Goal: Information Seeking & Learning: Understand process/instructions

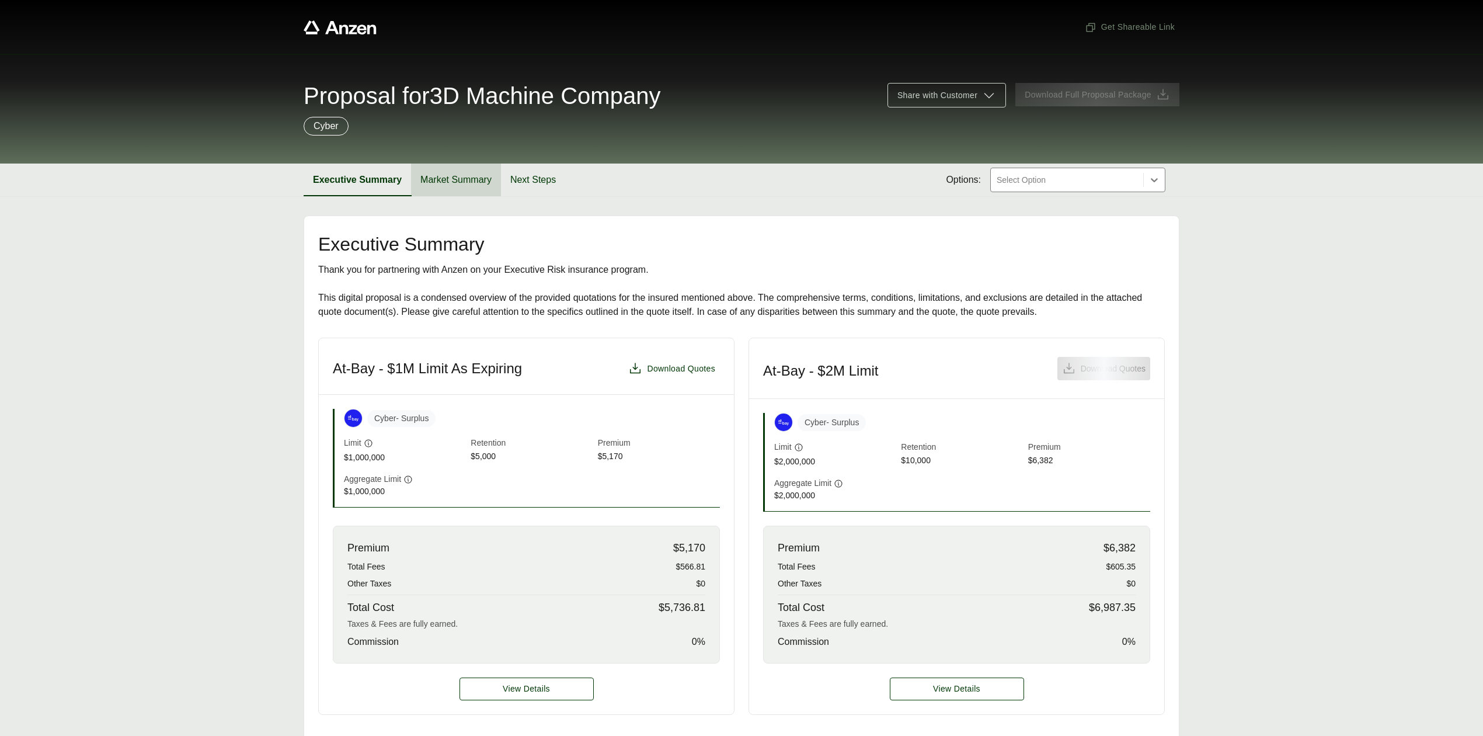
click at [483, 180] on button "Market Summary" at bounding box center [456, 179] width 90 height 33
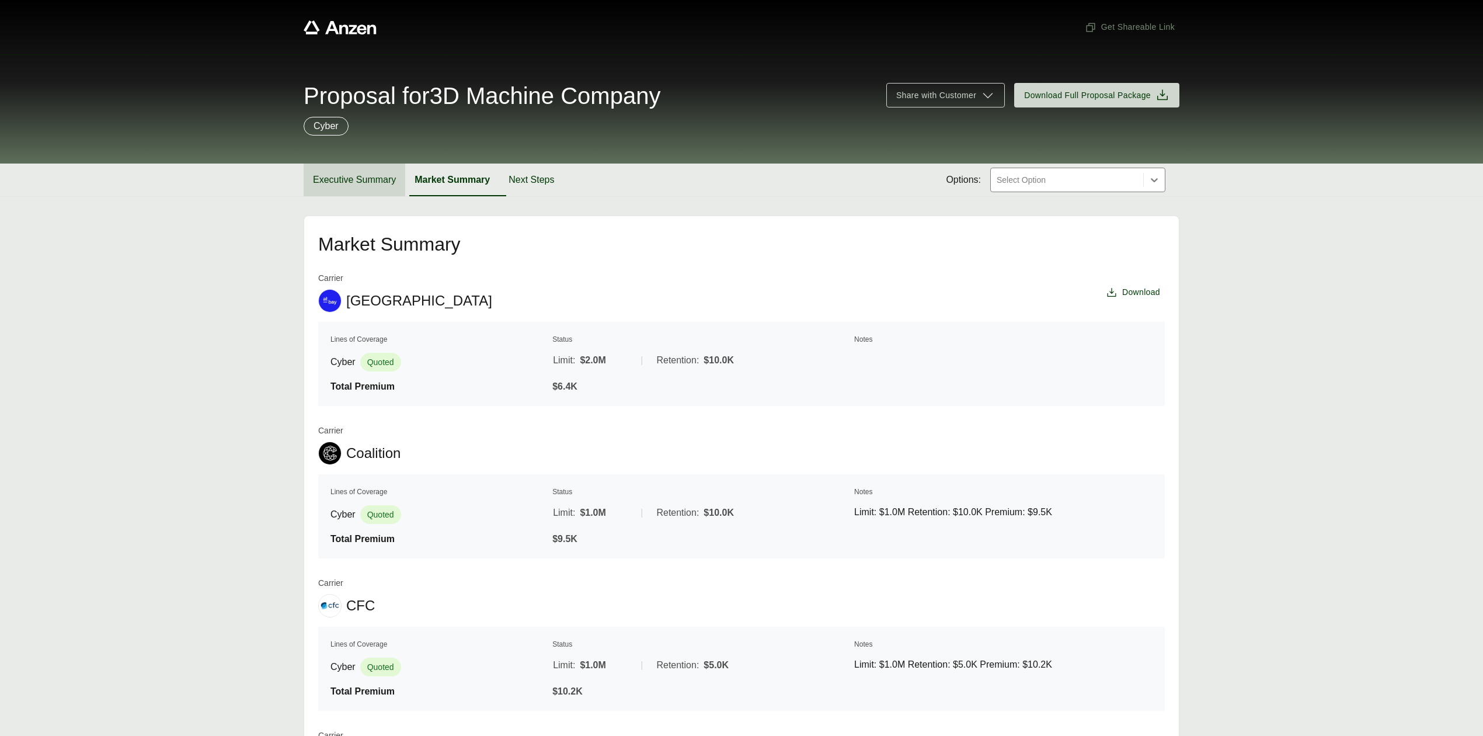
click at [371, 183] on button "Executive Summary" at bounding box center [355, 179] width 102 height 33
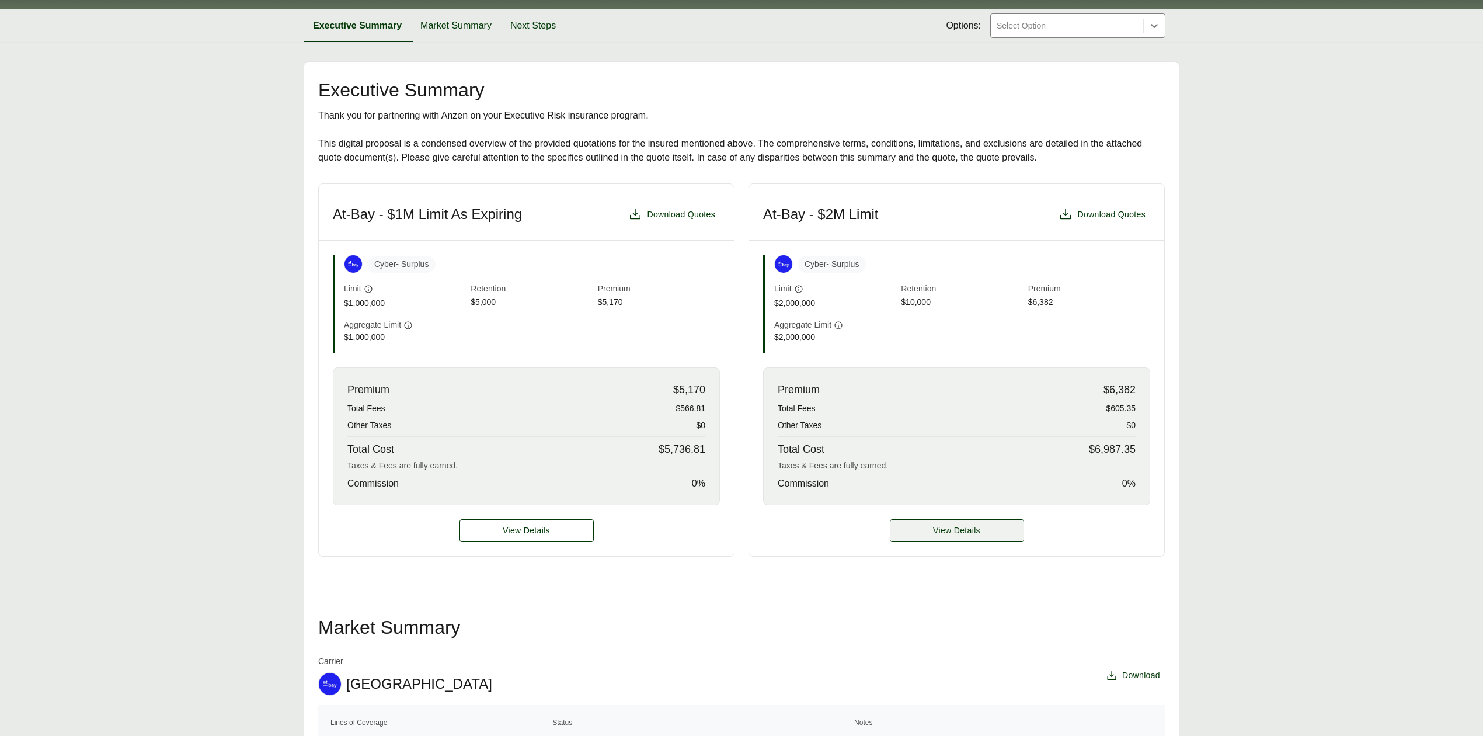
scroll to position [155, 0]
click at [1122, 216] on span "Download Quotes" at bounding box center [1111, 214] width 68 height 12
click at [946, 527] on span "View Details" at bounding box center [956, 530] width 47 height 12
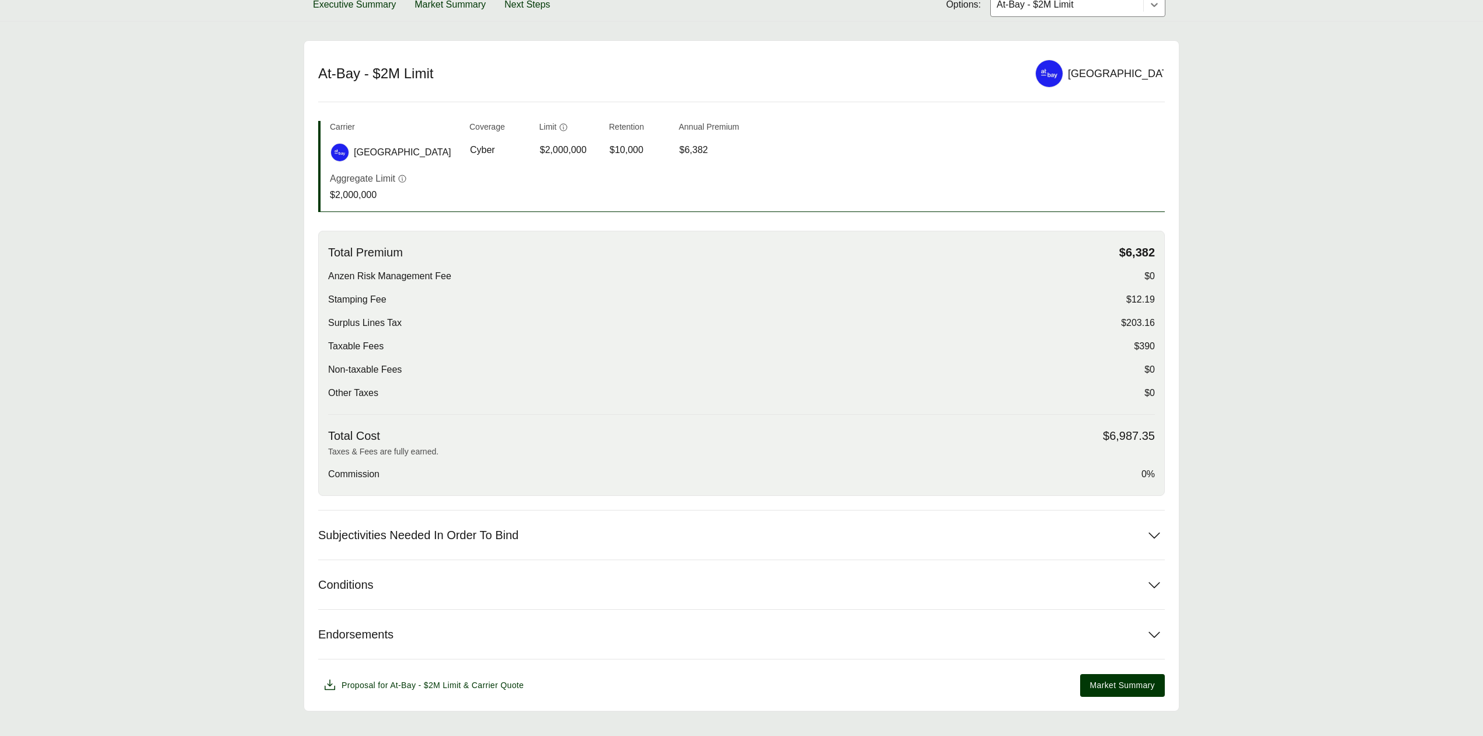
scroll to position [200, 0]
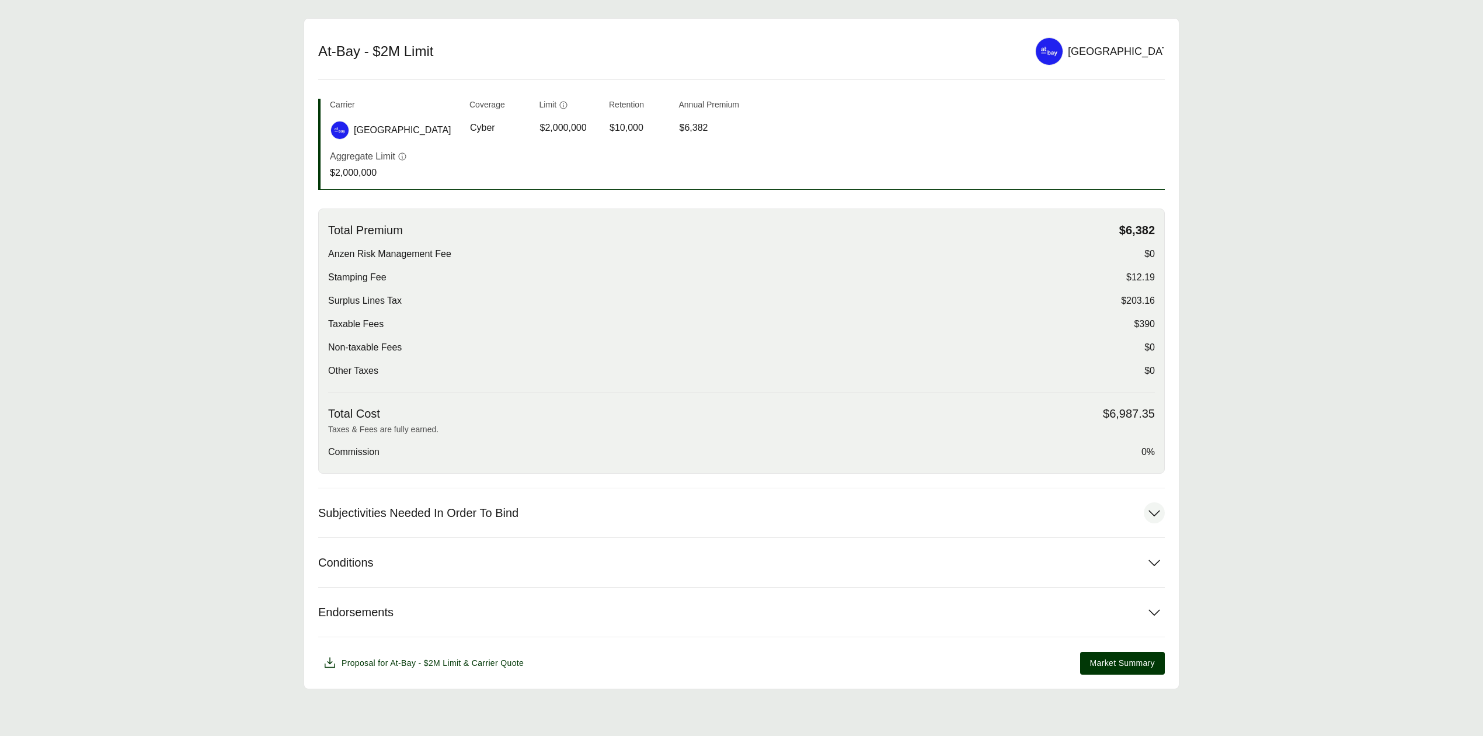
click at [496, 510] on span "Subjectivities Needed In Order To Bind" at bounding box center [418, 513] width 200 height 15
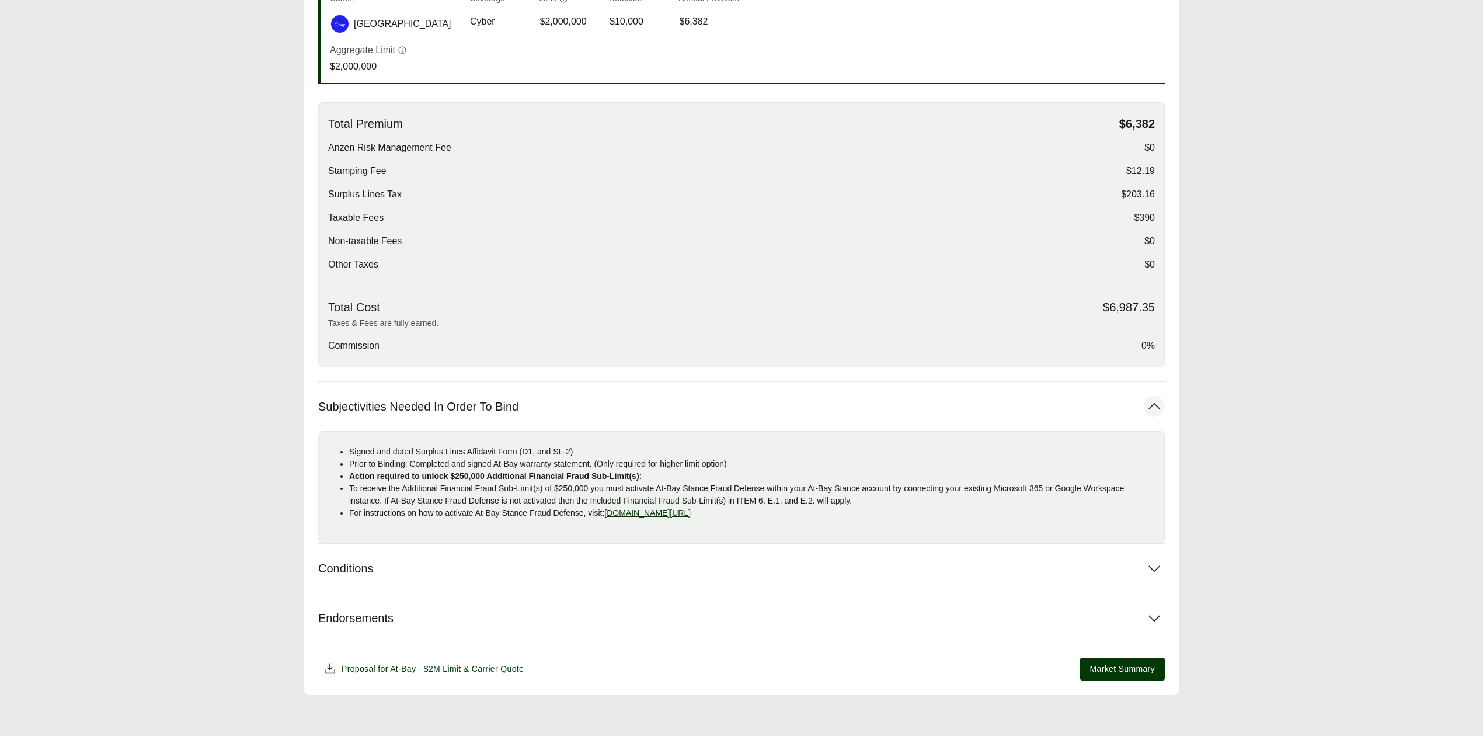
scroll to position [313, 0]
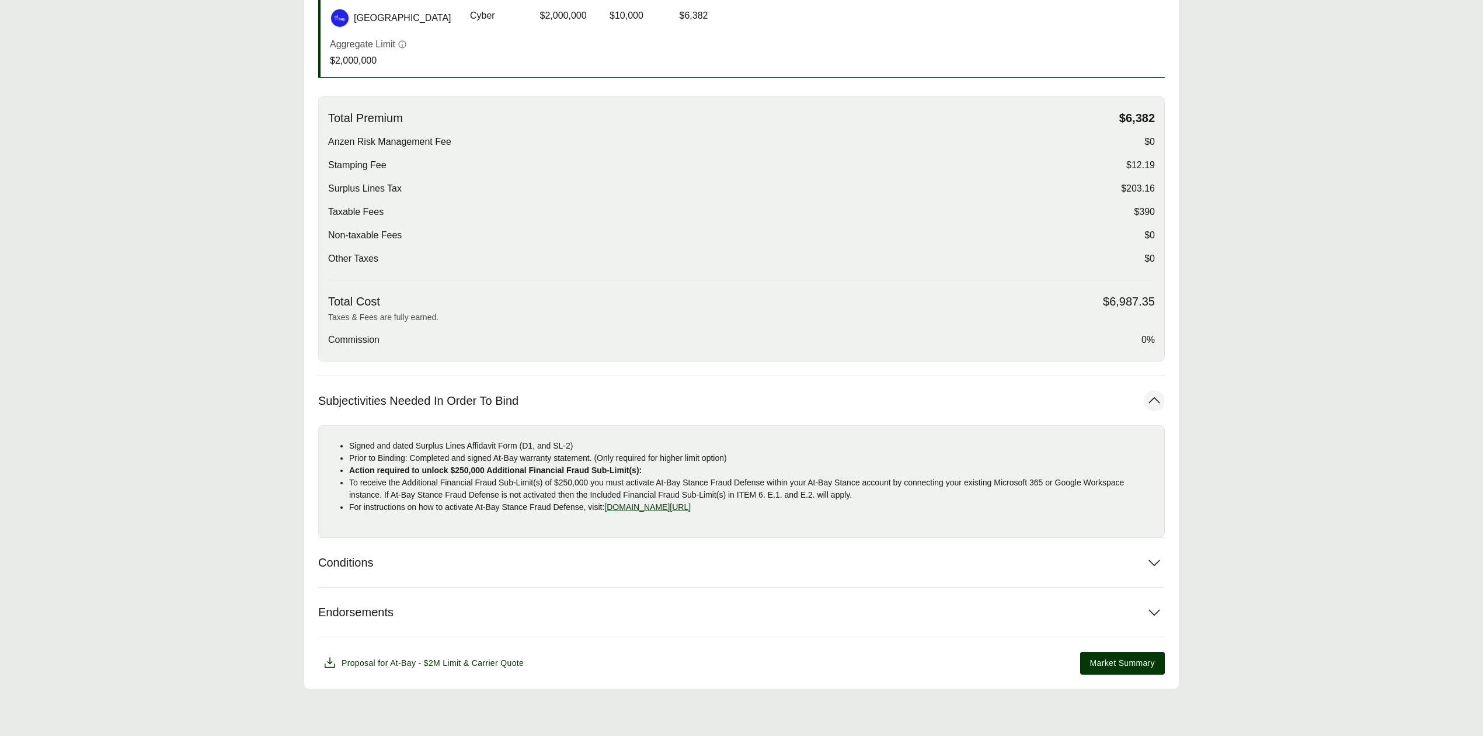
drag, startPoint x: 353, startPoint y: 442, endPoint x: 899, endPoint y: 507, distance: 550.4
click at [899, 507] on ul "Signed and dated Surplus Lines Affidavit Form (D1, and SL-2) Prior to Binding: …" at bounding box center [741, 477] width 827 height 74
copy ul "igned and dated Surplus Lines Affidavit Form (D1, and SL-2) Prior to Binding: C…"
